Goal: Communication & Community: Answer question/provide support

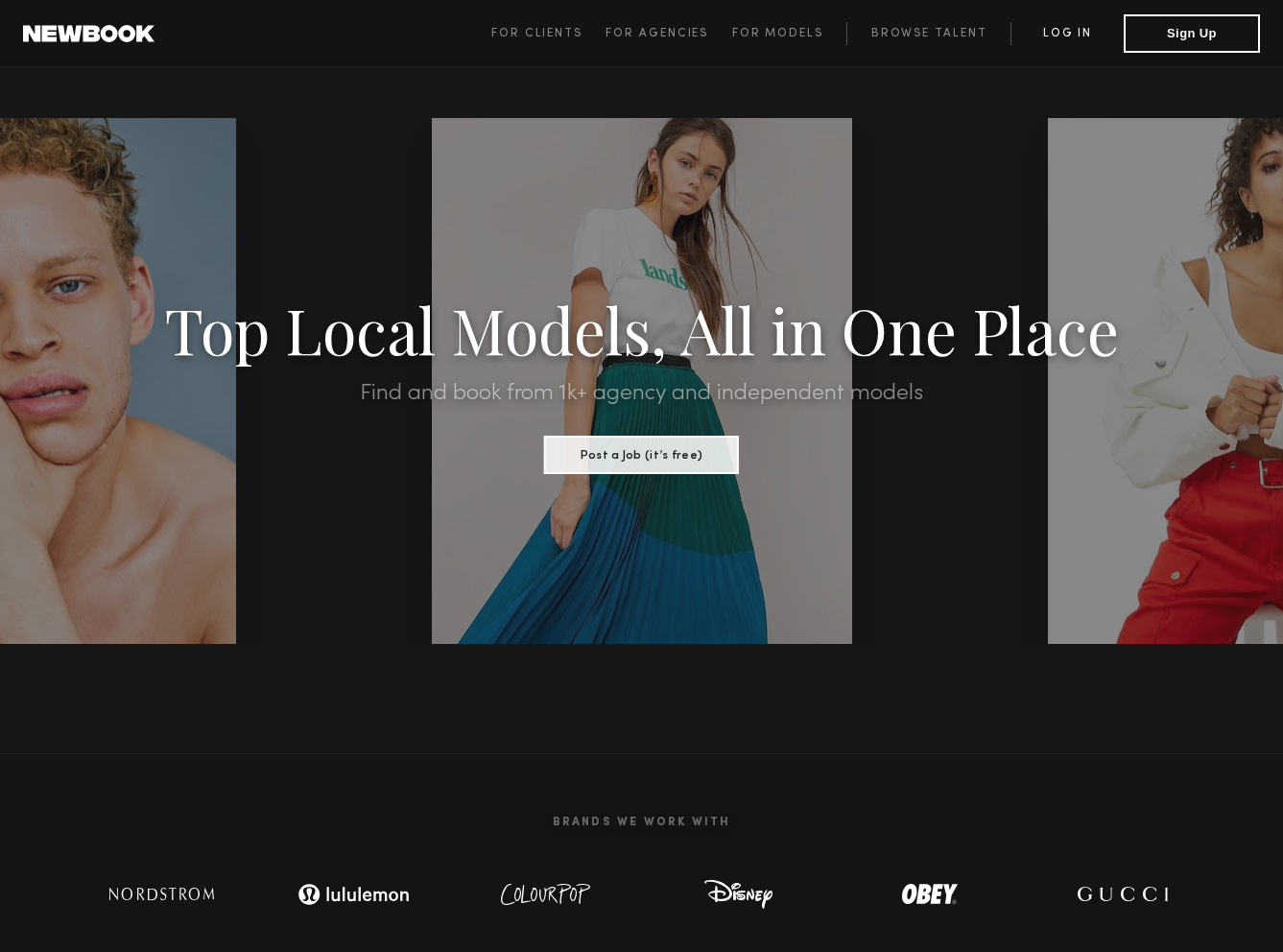
click at [1078, 27] on link "Log in" at bounding box center [1066, 32] width 113 height 23
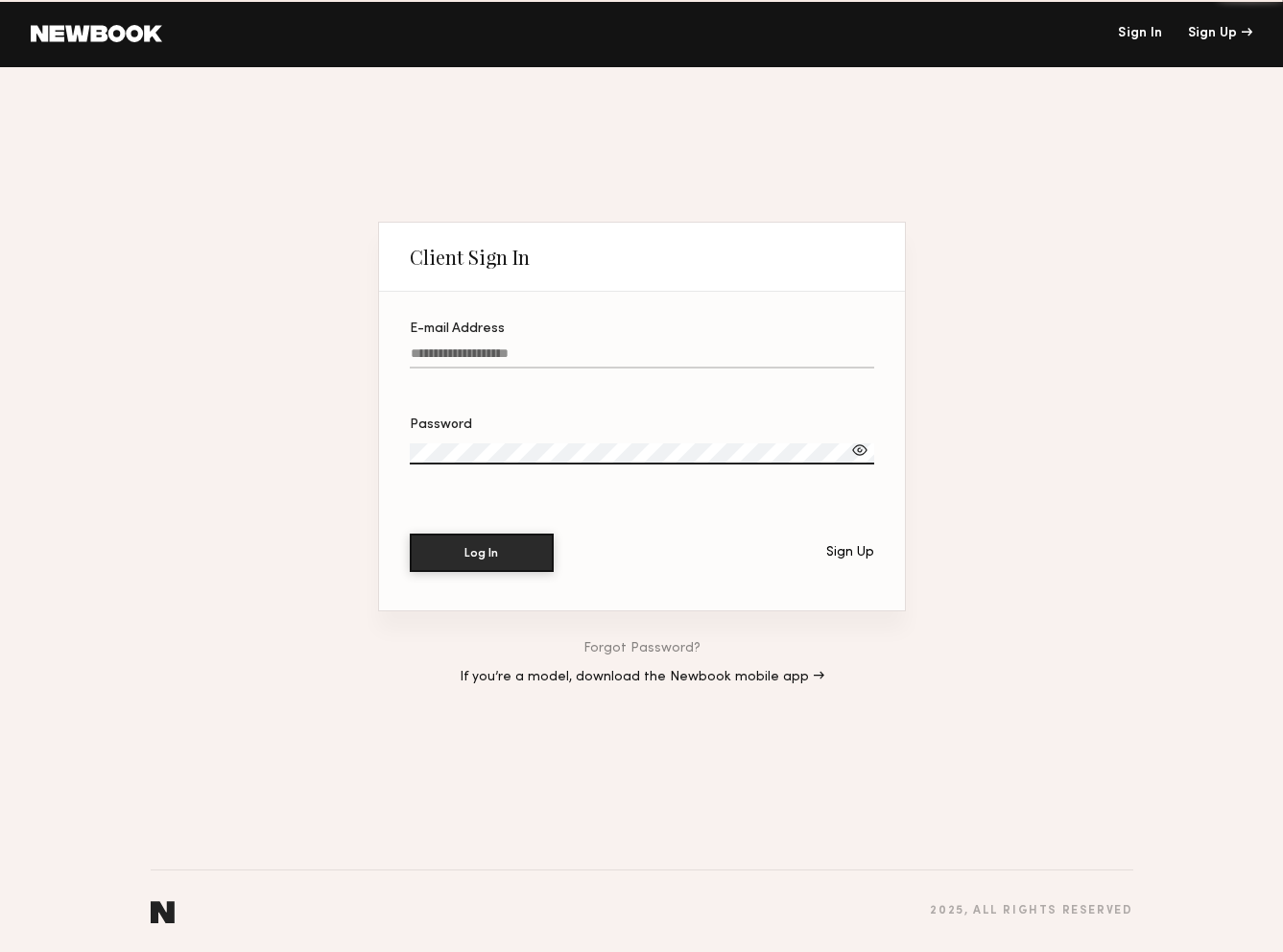
type input "**********"
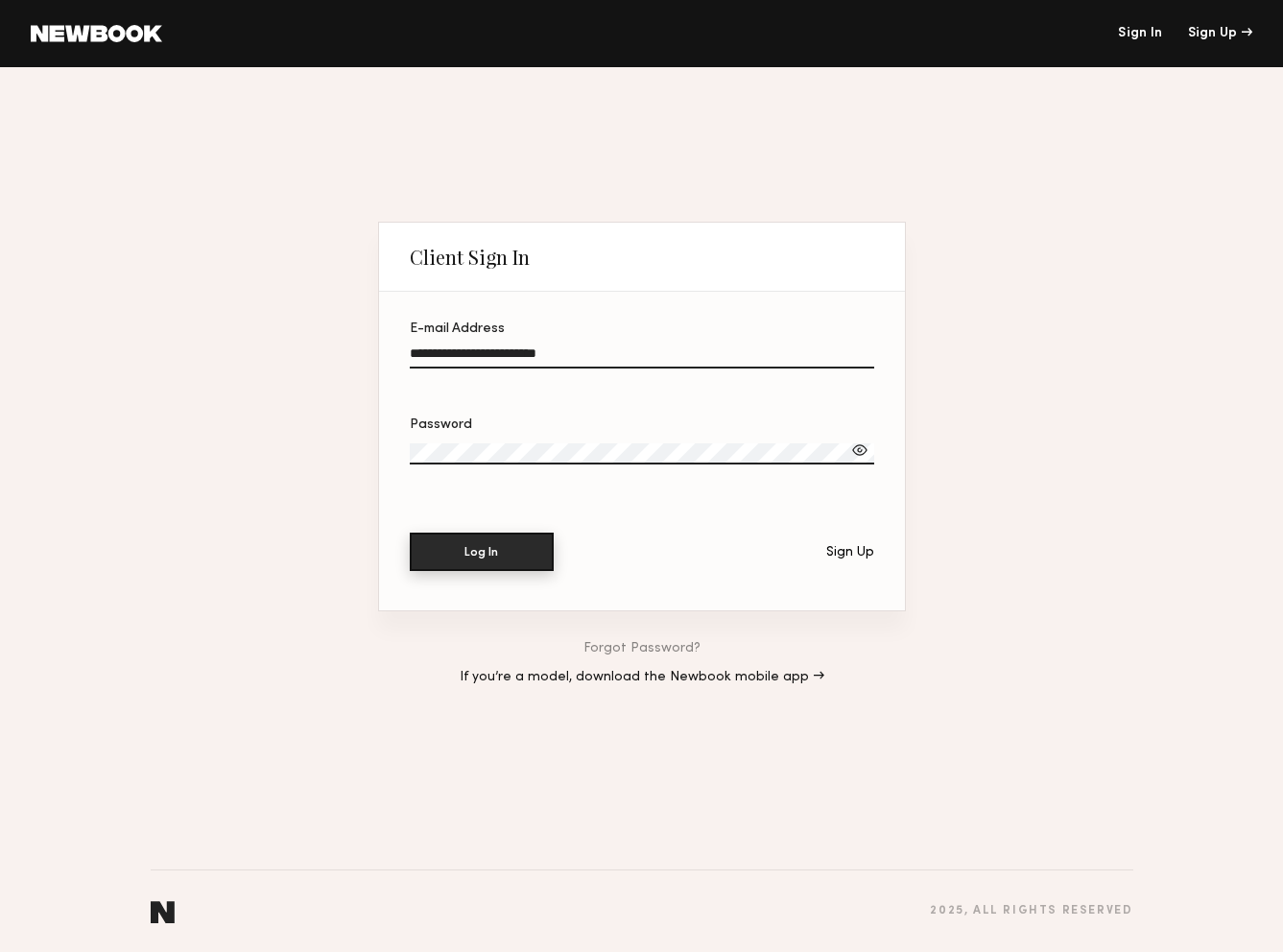
click at [458, 557] on button "Log In" at bounding box center [481, 551] width 144 height 38
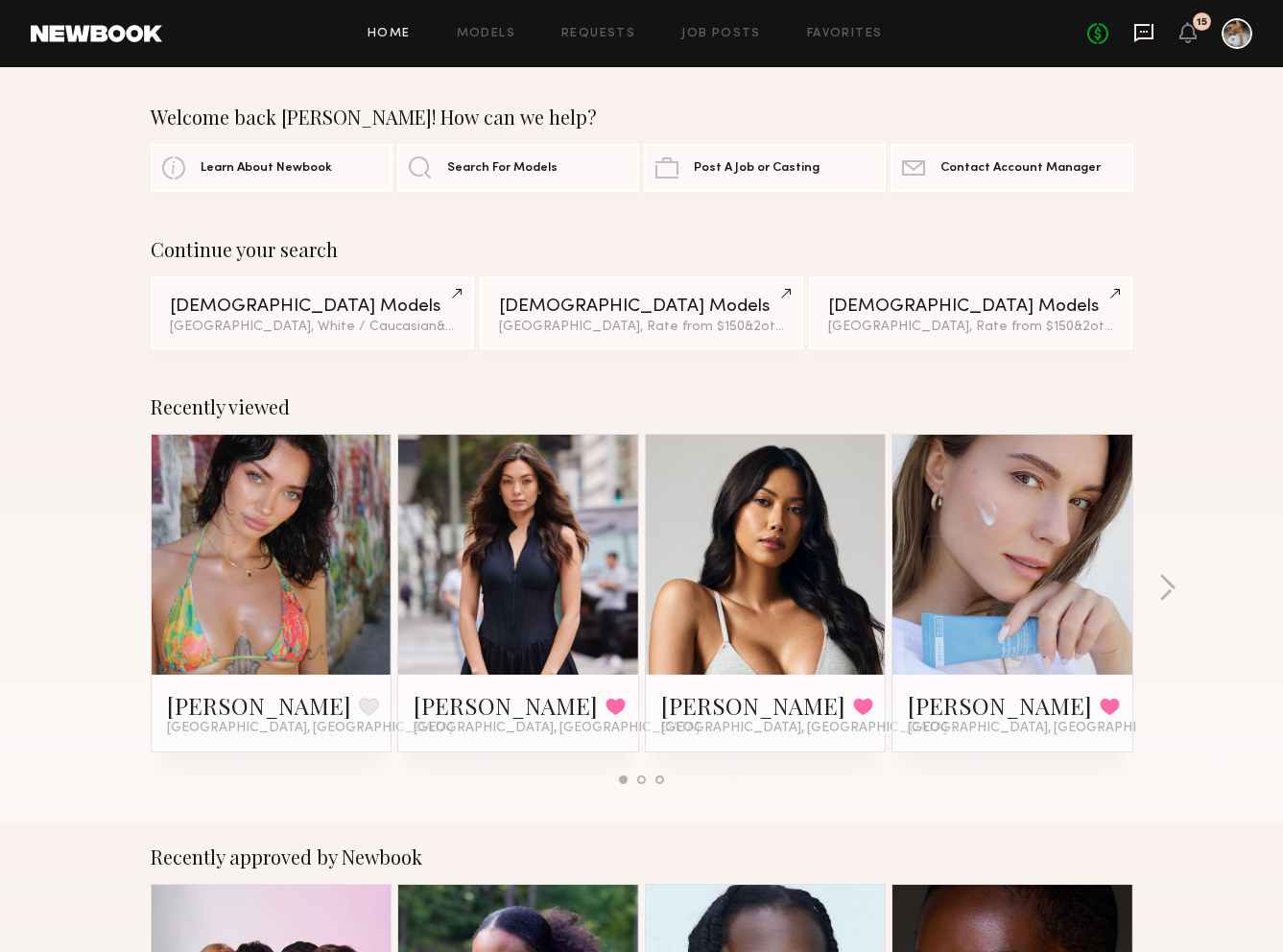
click at [1136, 32] on icon at bounding box center [1144, 32] width 20 height 19
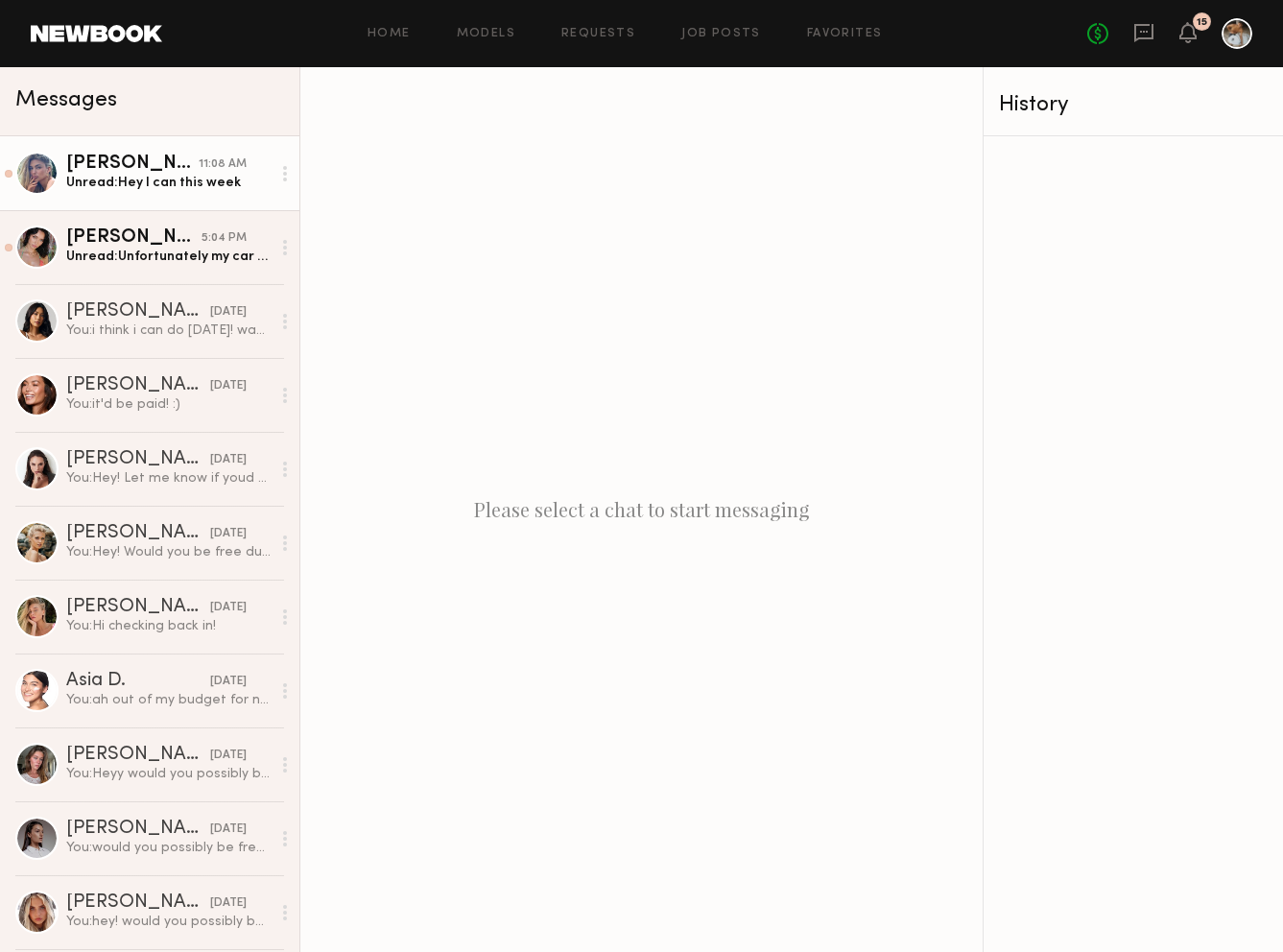
click at [153, 190] on div "Unread: Hey I can this week" at bounding box center [168, 183] width 204 height 19
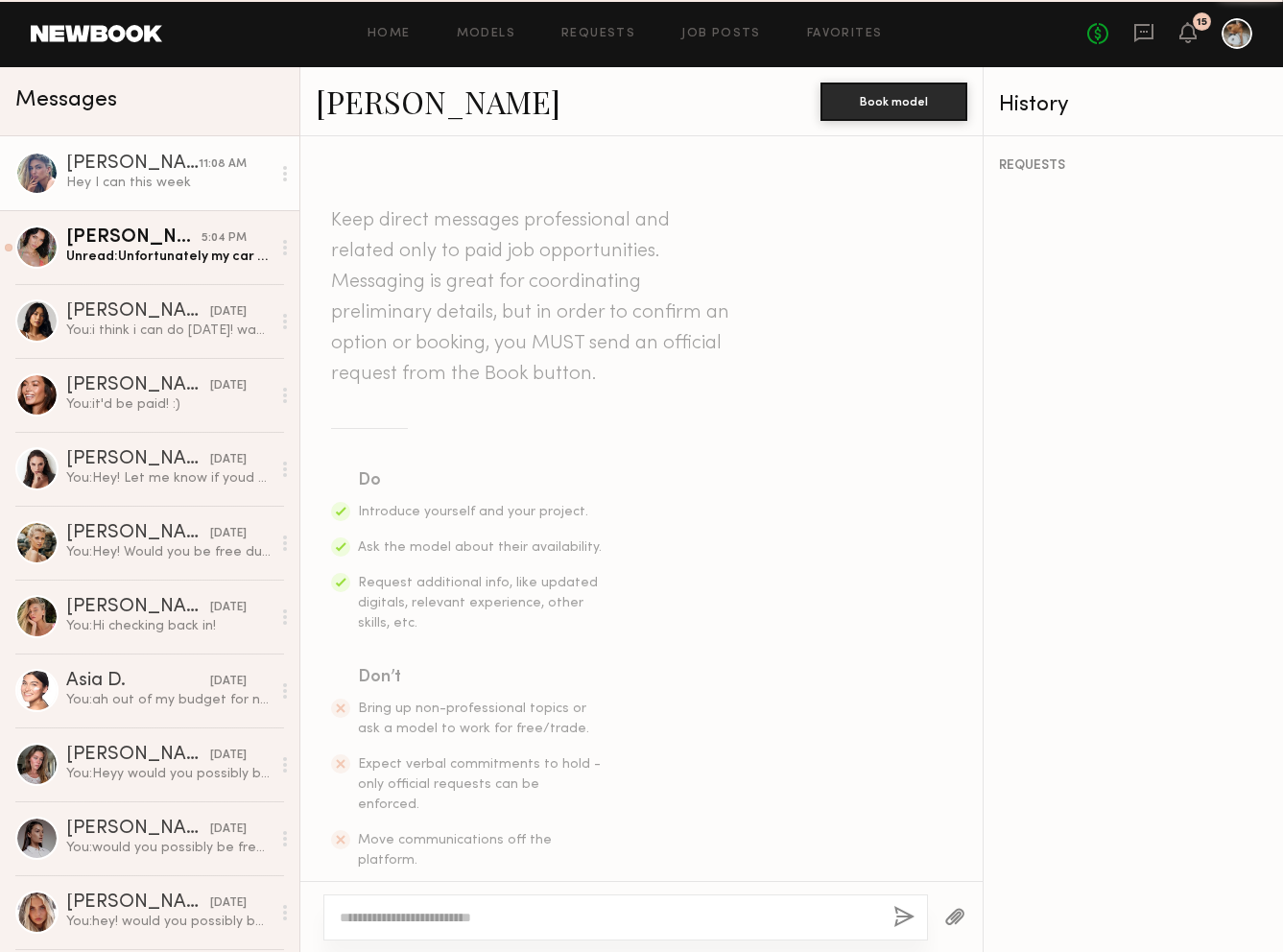
scroll to position [1878, 0]
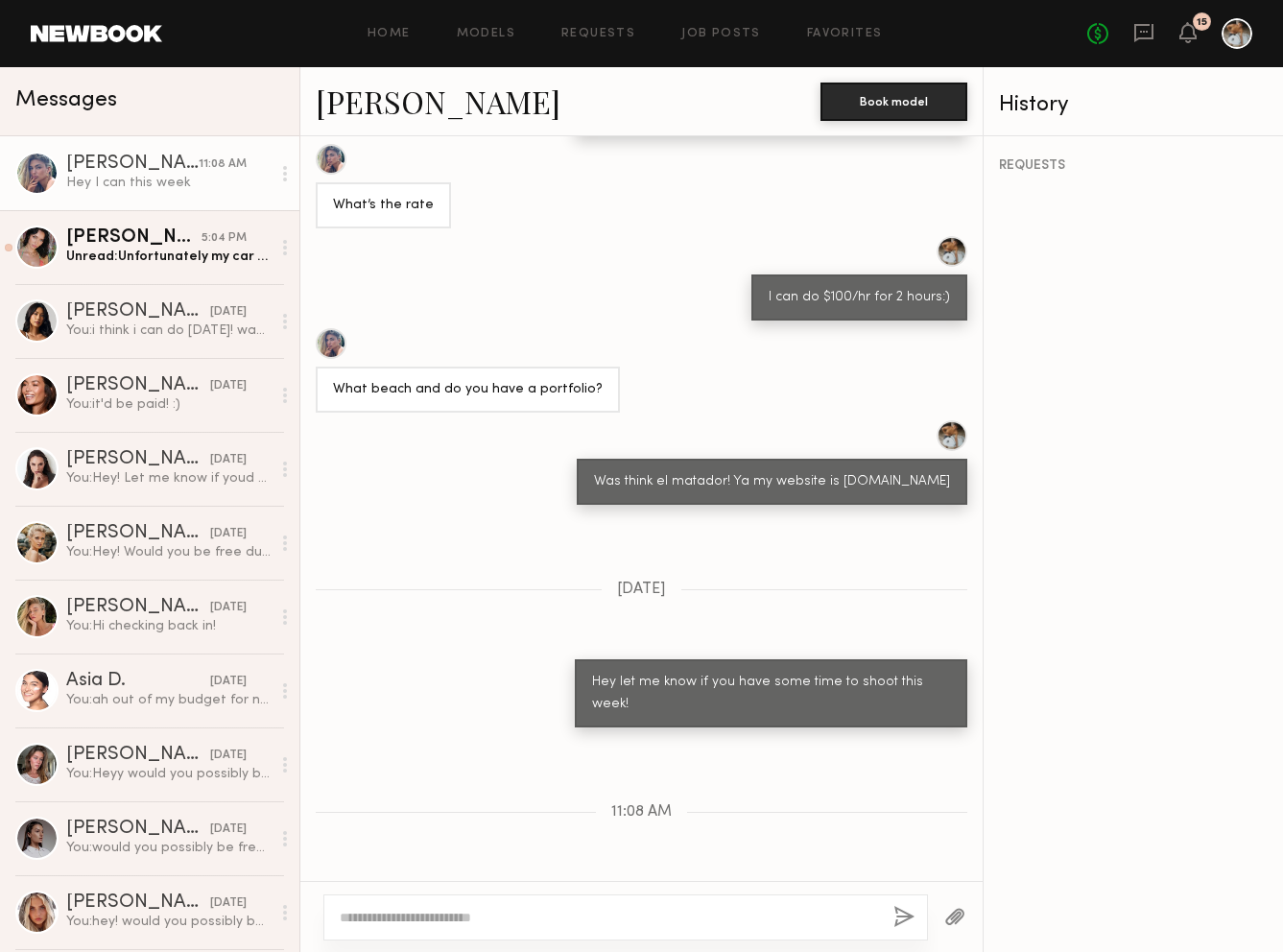
click at [386, 99] on link "[PERSON_NAME]" at bounding box center [438, 101] width 244 height 41
click at [665, 910] on textarea at bounding box center [609, 918] width 538 height 20
type textarea "**********"
click at [879, 919] on div "**********" at bounding box center [625, 917] width 605 height 46
click at [911, 919] on button "button" at bounding box center [904, 918] width 22 height 24
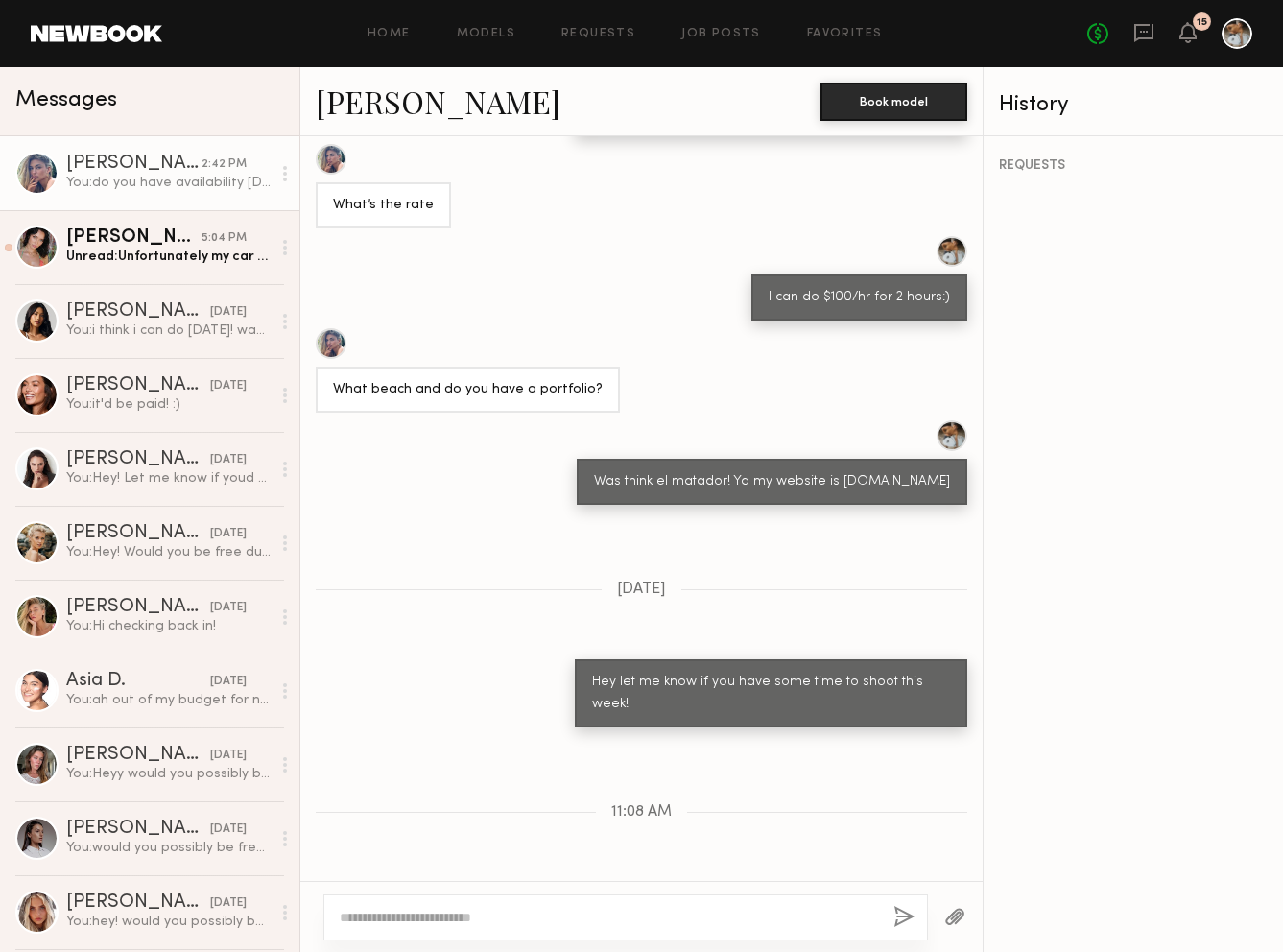
scroll to position [2115, 0]
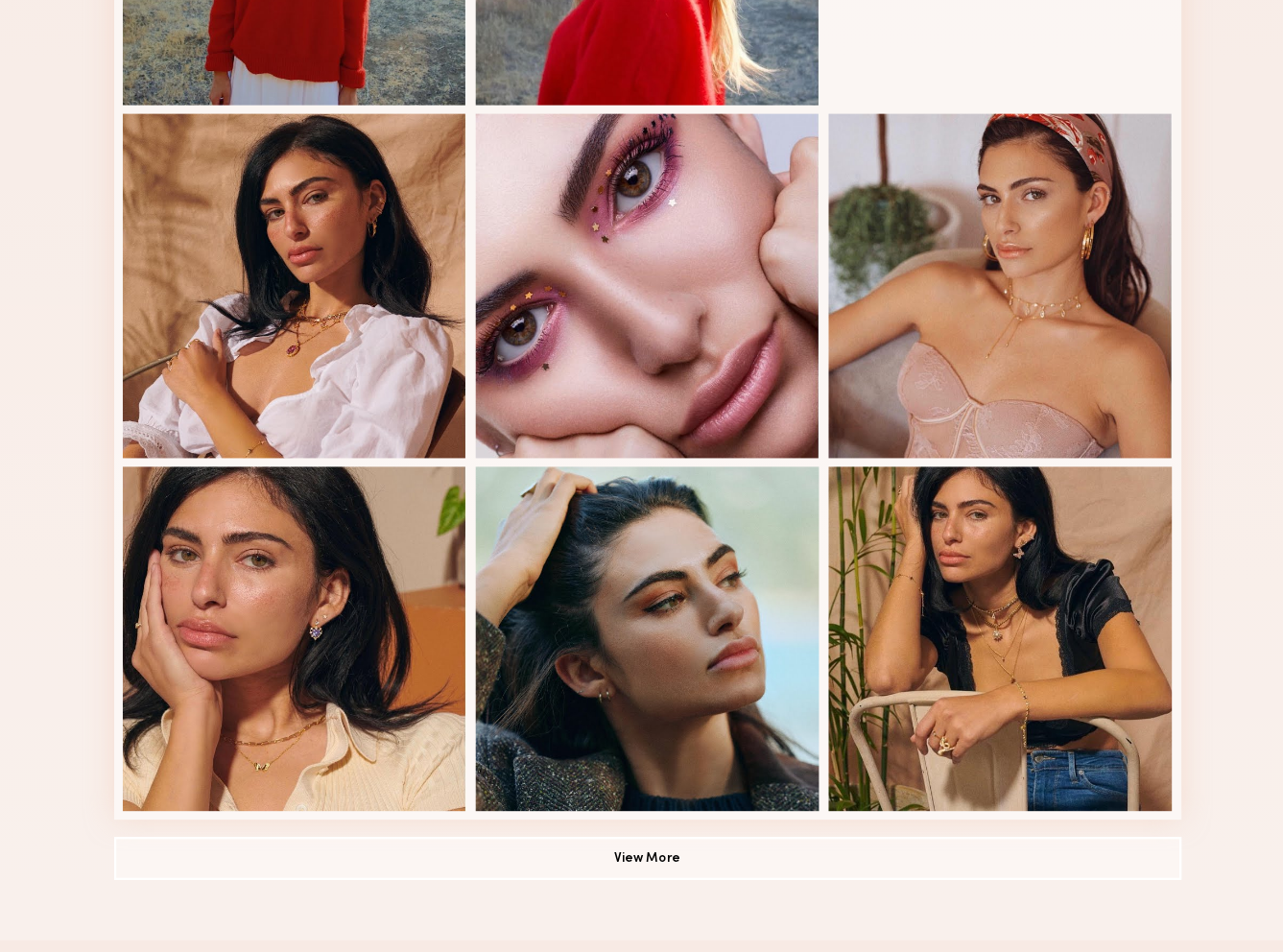
scroll to position [989, 0]
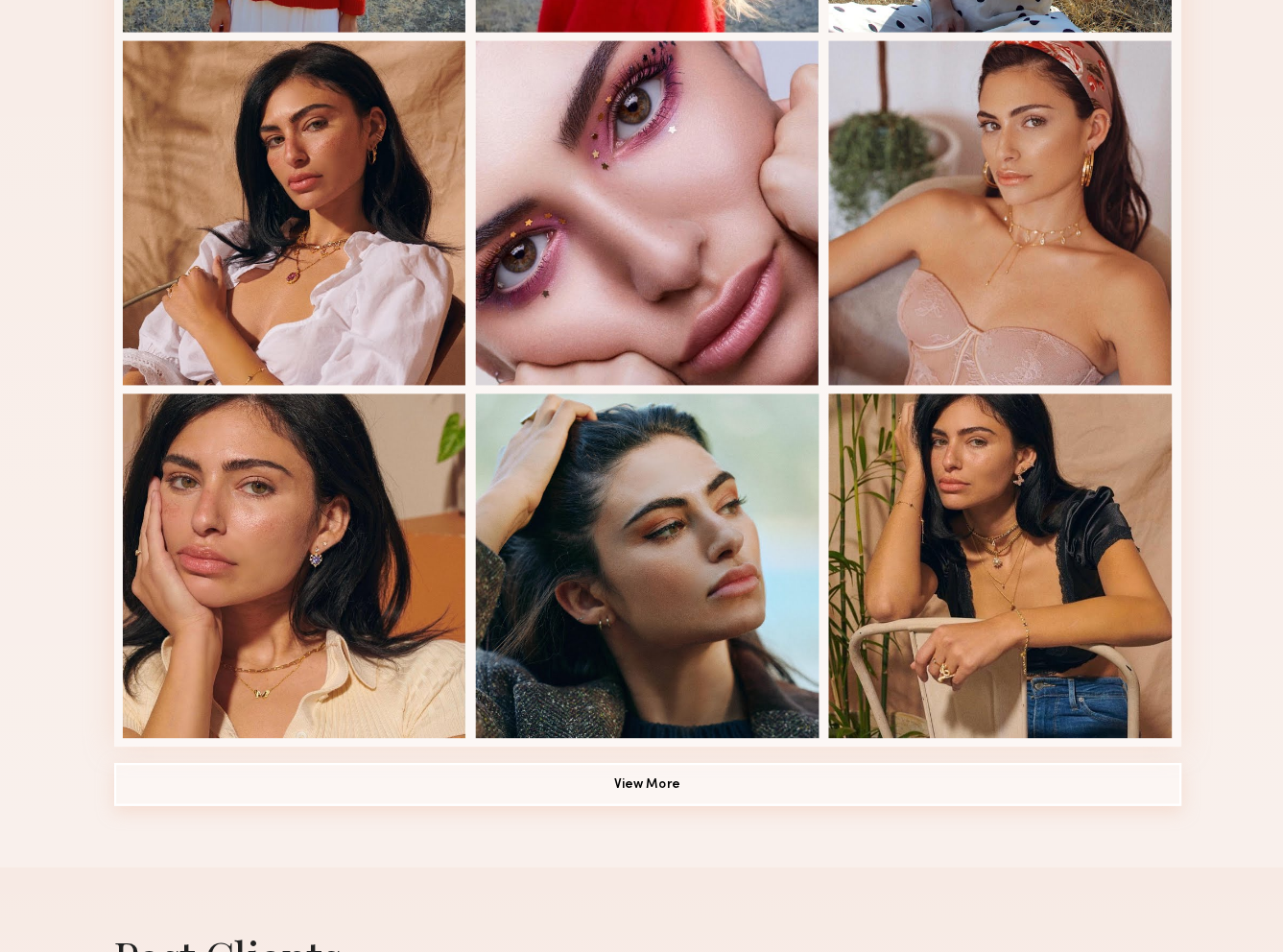
click at [585, 814] on button "View More" at bounding box center [642, 802] width 952 height 38
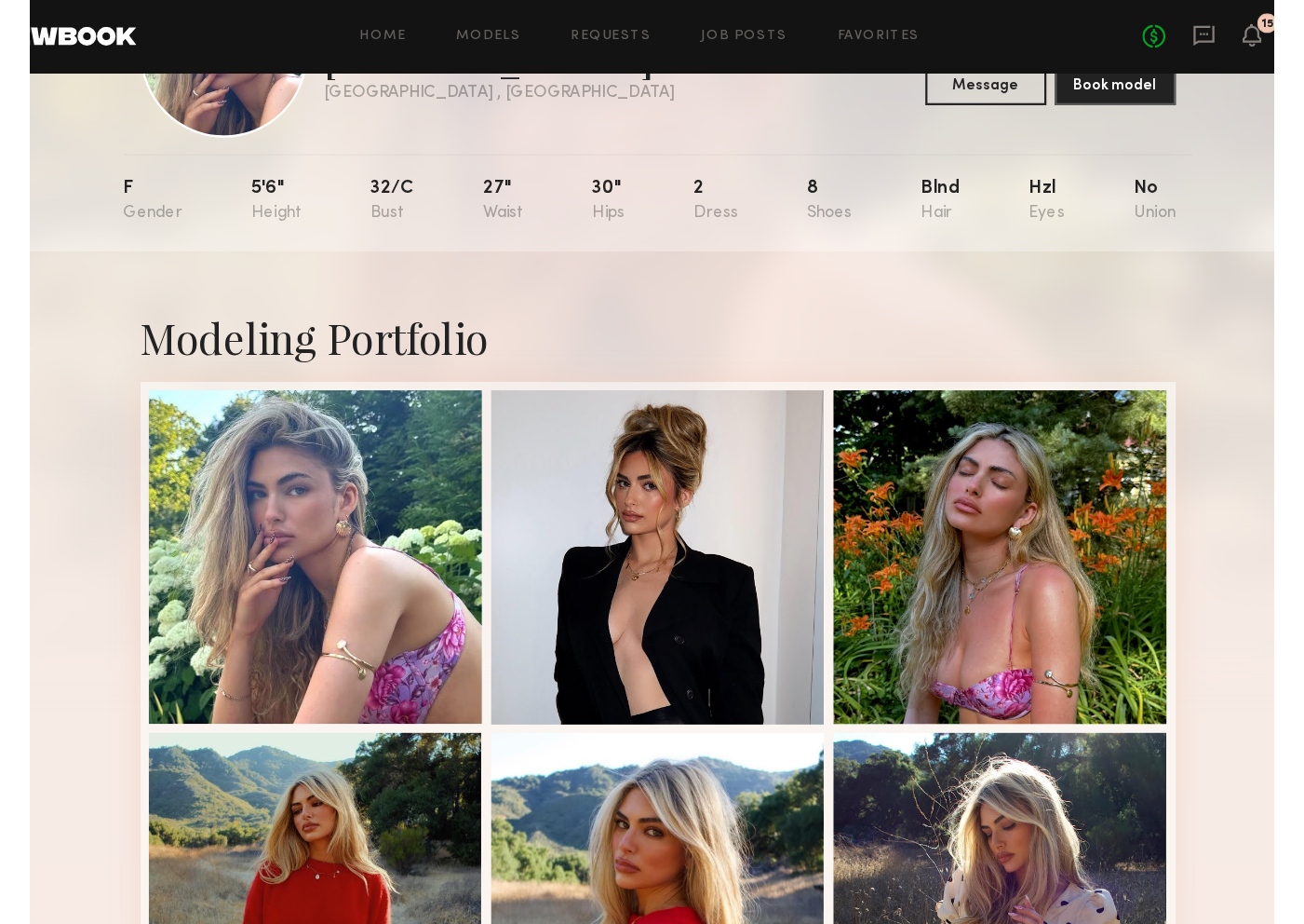
scroll to position [0, 0]
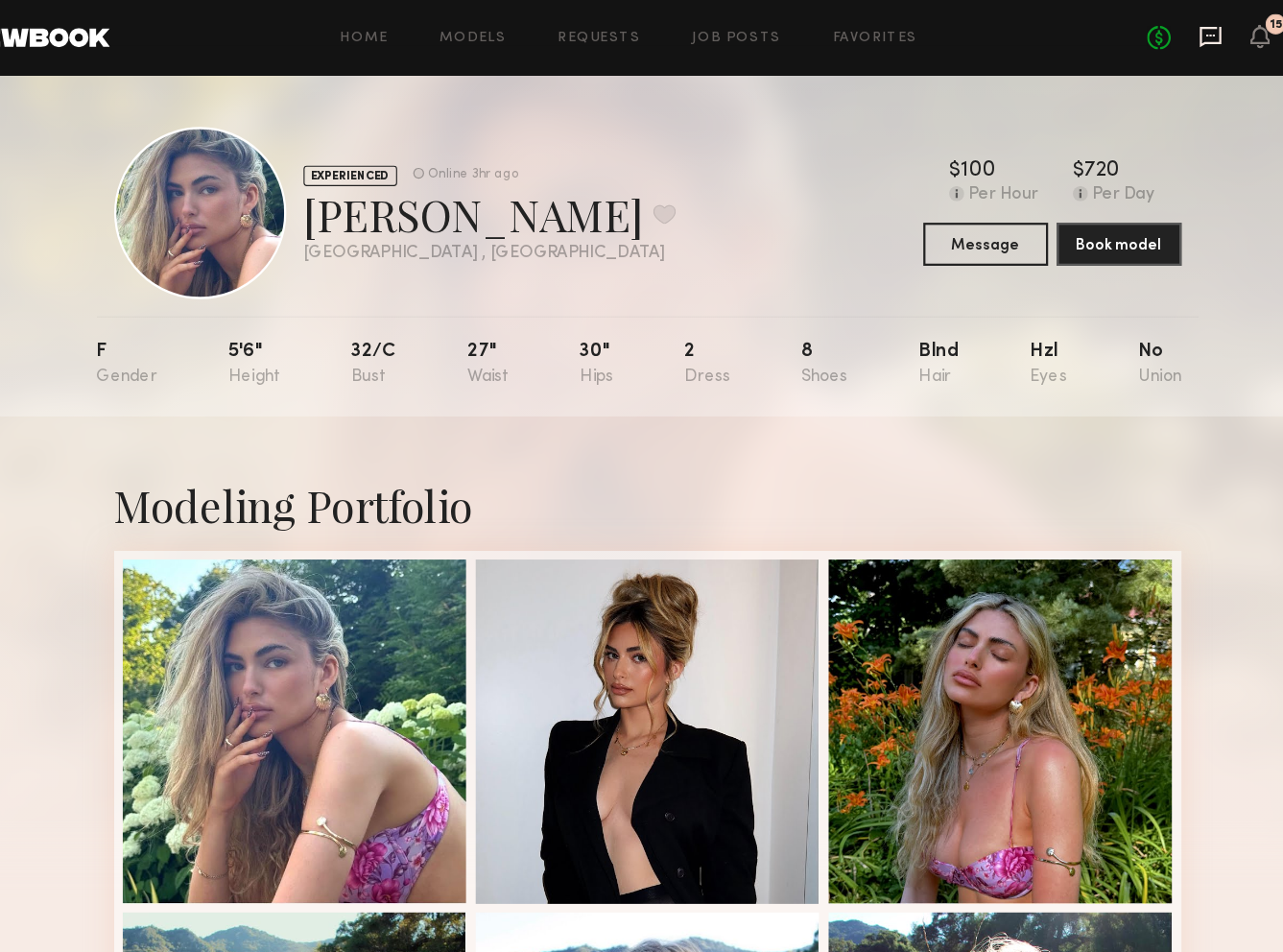
click at [1138, 30] on icon at bounding box center [1144, 32] width 22 height 22
